Goal: Task Accomplishment & Management: Use online tool/utility

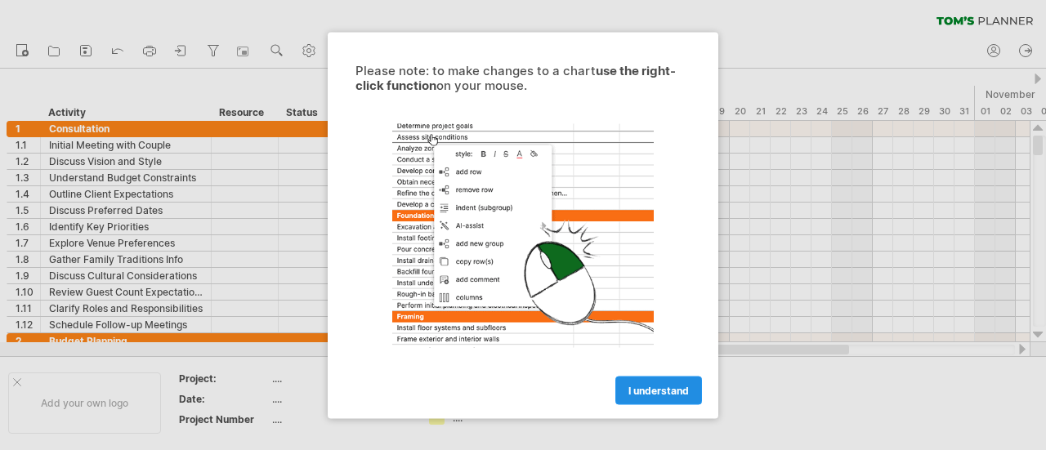
click at [673, 380] on link "I understand" at bounding box center [658, 390] width 87 height 29
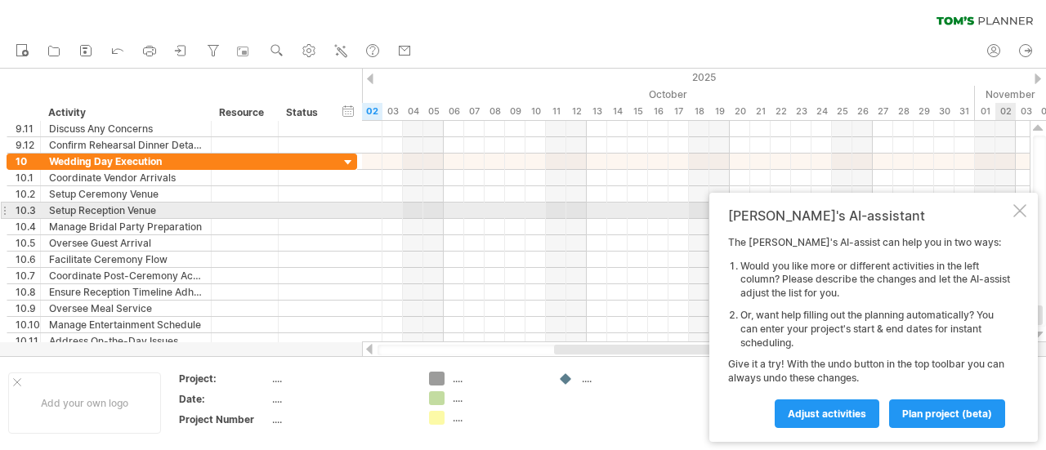
click at [1018, 208] on div at bounding box center [1019, 210] width 13 height 13
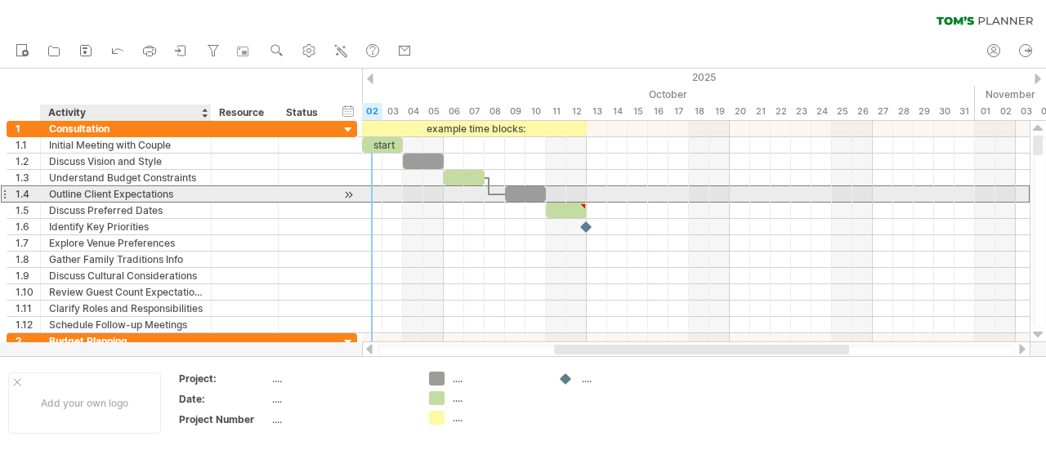
click at [115, 196] on div "Outline Client Expectations" at bounding box center [126, 194] width 154 height 16
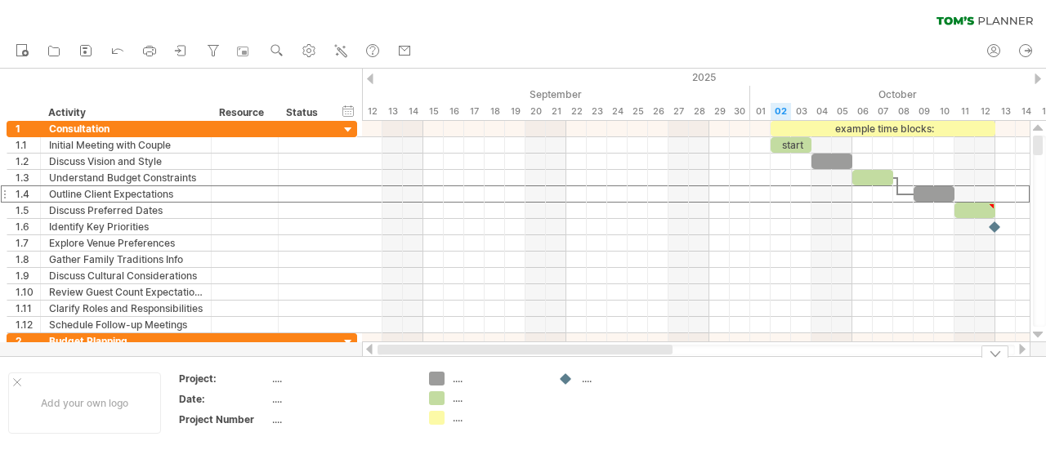
drag, startPoint x: 747, startPoint y: 350, endPoint x: 472, endPoint y: 355, distance: 274.5
click at [472, 355] on div "Trying to reach [DOMAIN_NAME] Connected again... 0% clear filter new 1" at bounding box center [523, 225] width 1046 height 450
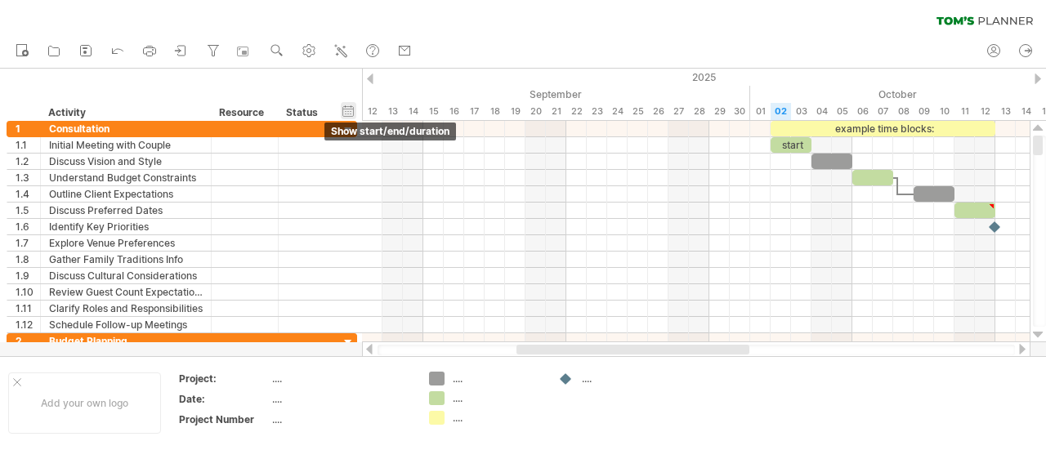
click at [352, 109] on div "hide start/end/duration show start/end/duration" at bounding box center [349, 110] width 16 height 17
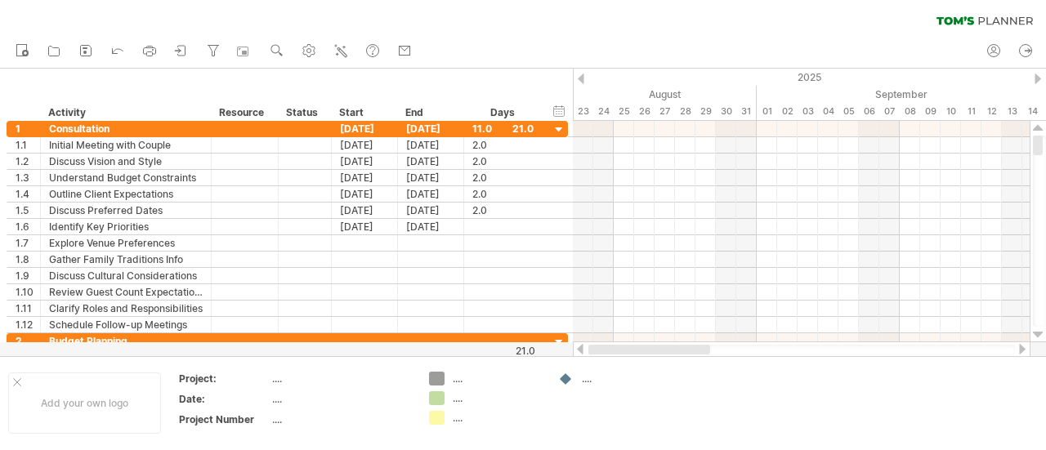
drag, startPoint x: 718, startPoint y: 350, endPoint x: 596, endPoint y: 346, distance: 121.8
click at [596, 346] on div at bounding box center [649, 350] width 122 height 10
click at [154, 50] on circle at bounding box center [153, 50] width 2 height 2
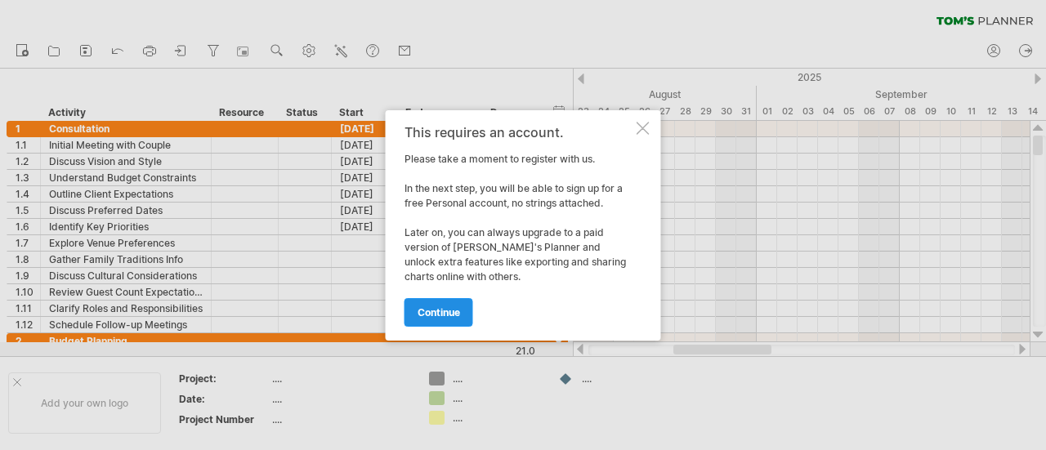
click at [448, 315] on span "continue" at bounding box center [438, 312] width 42 height 12
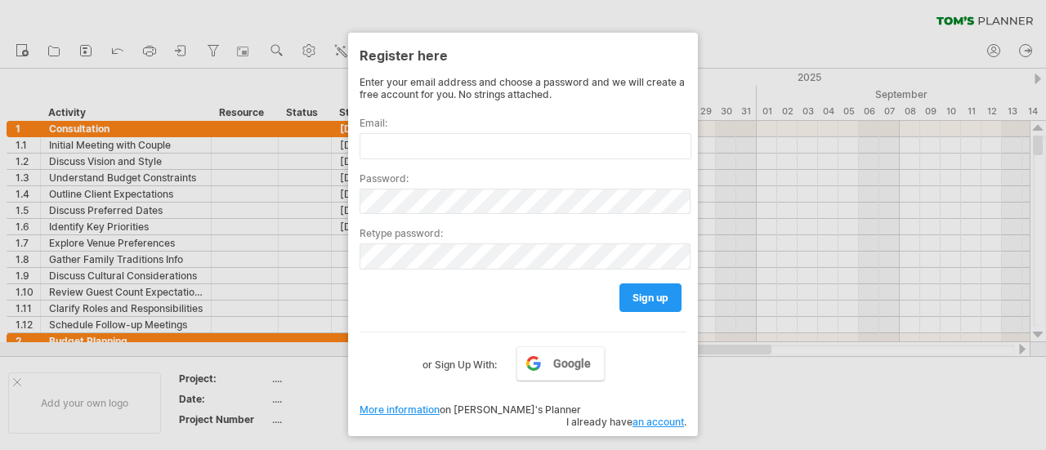
click at [703, 17] on div at bounding box center [523, 225] width 1046 height 450
click at [288, 19] on div at bounding box center [523, 225] width 1046 height 450
click at [746, 40] on div at bounding box center [523, 225] width 1046 height 450
click at [649, 416] on link "an account" at bounding box center [657, 422] width 51 height 12
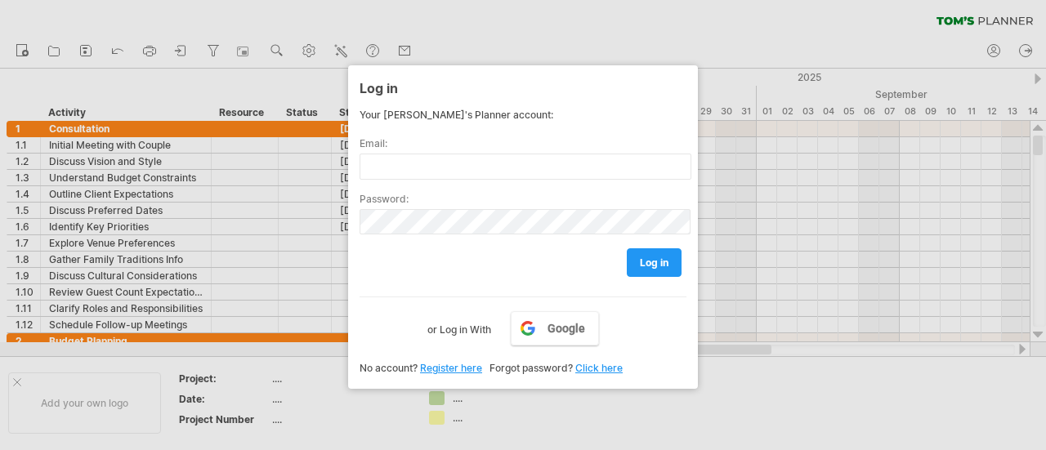
click at [425, 10] on div at bounding box center [523, 225] width 1046 height 450
click at [524, 41] on div at bounding box center [523, 225] width 1046 height 450
click at [656, 260] on span "log in" at bounding box center [654, 263] width 29 height 12
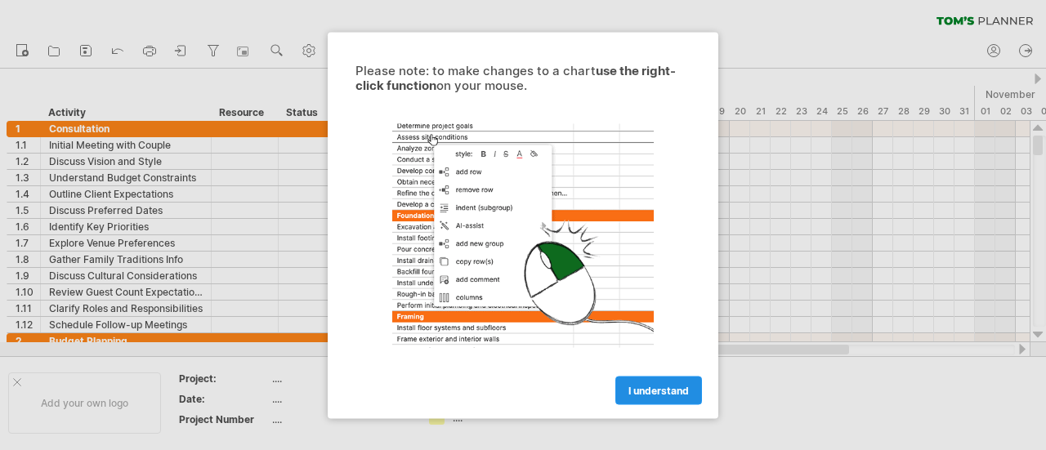
click at [678, 391] on span "I understand" at bounding box center [658, 390] width 60 height 12
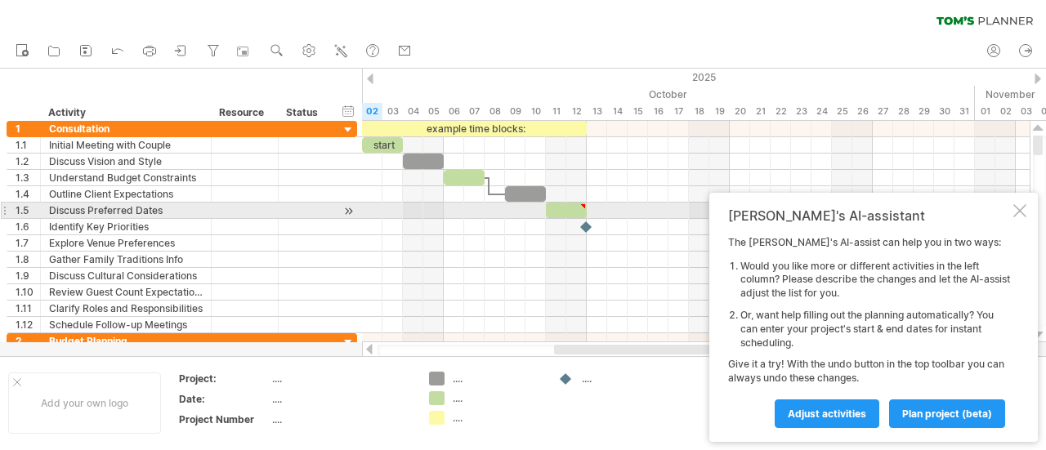
click at [1018, 210] on div at bounding box center [1019, 210] width 13 height 13
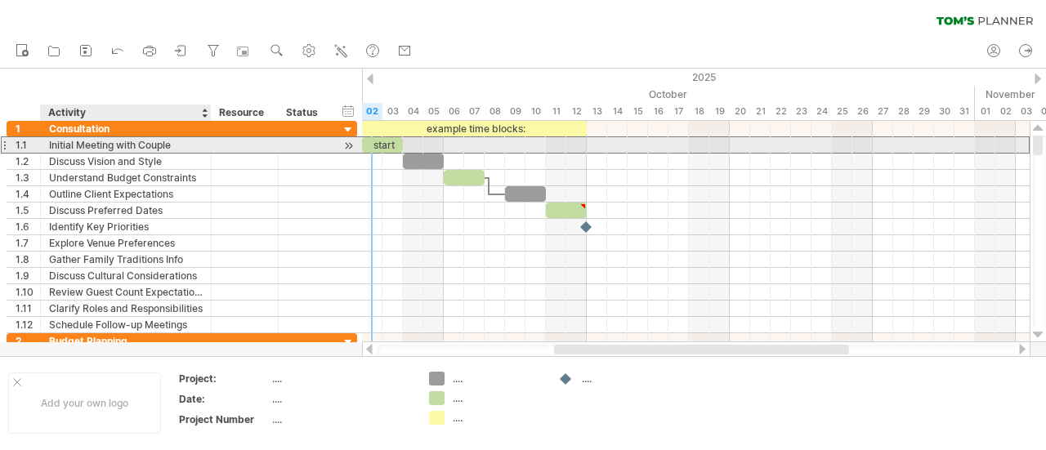
click at [134, 143] on div "Initial Meeting with Couple" at bounding box center [126, 145] width 154 height 16
drag, startPoint x: 153, startPoint y: 145, endPoint x: 175, endPoint y: 144, distance: 22.1
click at [155, 145] on input "**********" at bounding box center [126, 145] width 154 height 16
drag, startPoint x: 175, startPoint y: 143, endPoint x: 45, endPoint y: 143, distance: 129.9
click at [45, 143] on div "**********" at bounding box center [126, 145] width 171 height 16
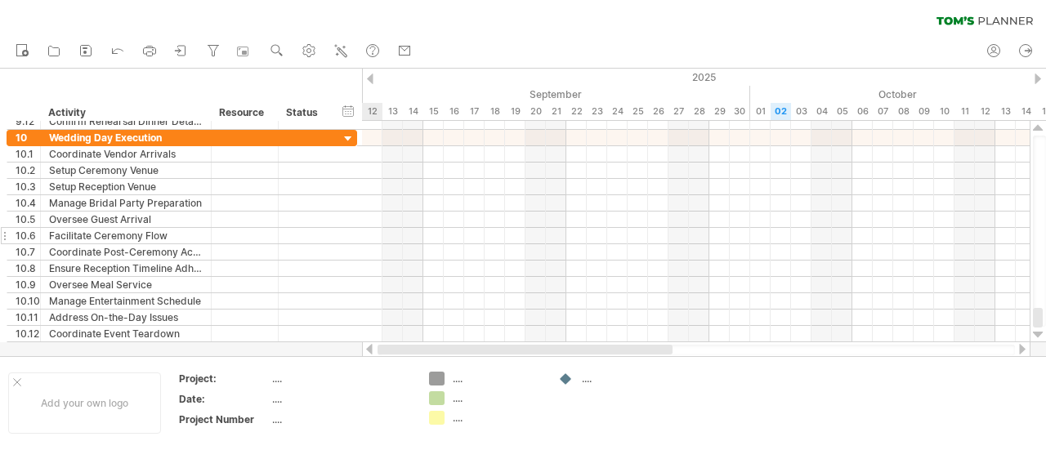
drag, startPoint x: 672, startPoint y: 352, endPoint x: 355, endPoint y: 230, distance: 339.5
click at [450, 345] on div at bounding box center [524, 350] width 295 height 10
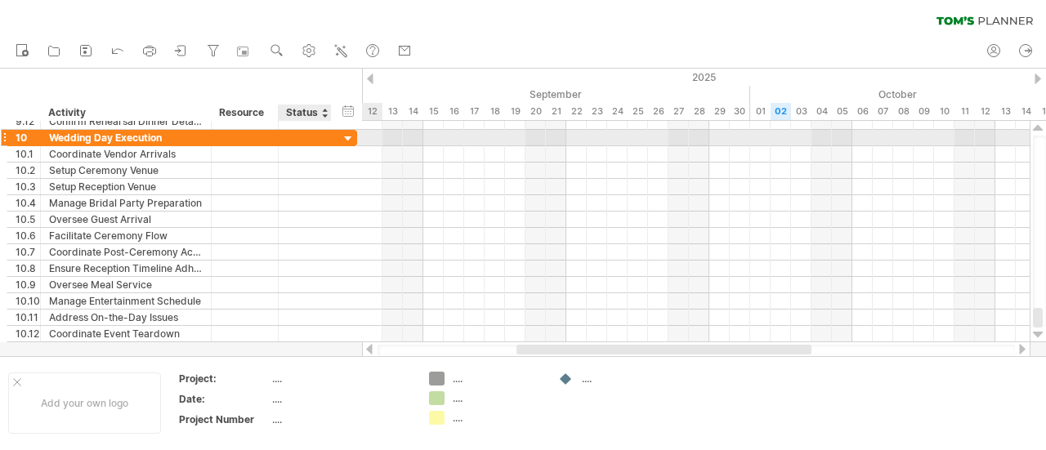
click at [345, 134] on div at bounding box center [349, 140] width 16 height 16
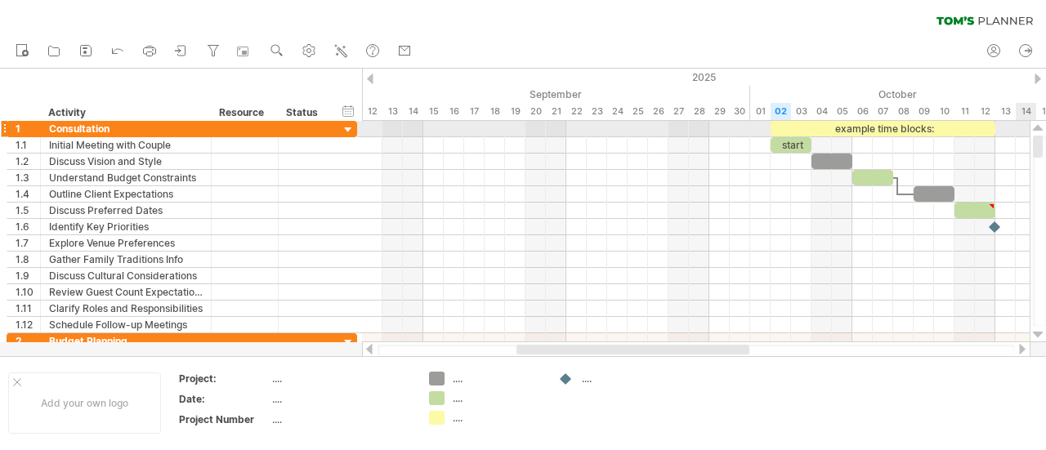
drag, startPoint x: 1037, startPoint y: 268, endPoint x: 1045, endPoint y: 117, distance: 151.3
click at [1045, 117] on div "Trying to reach [DOMAIN_NAME] Connected again... 0% clear filter new 1" at bounding box center [523, 225] width 1046 height 450
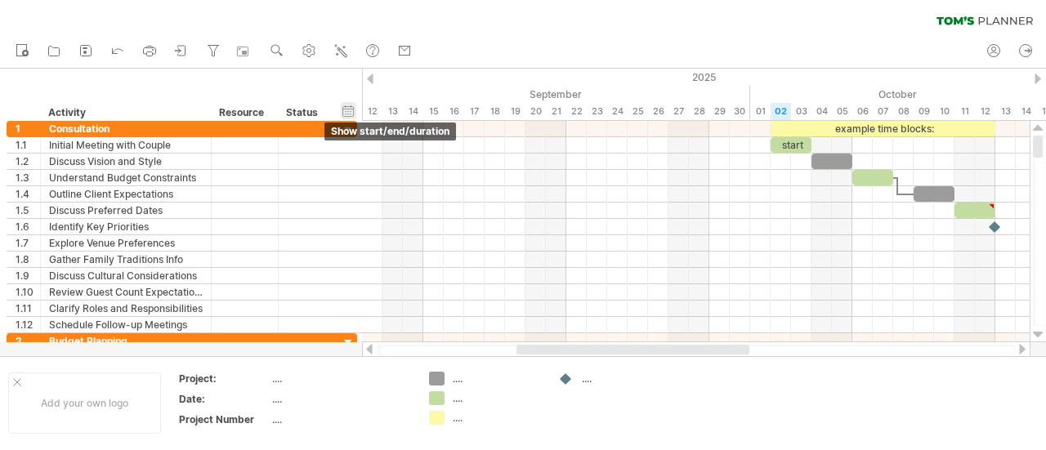
click at [350, 109] on div "hide start/end/duration show start/end/duration" at bounding box center [349, 110] width 16 height 17
